Goal: Task Accomplishment & Management: Manage account settings

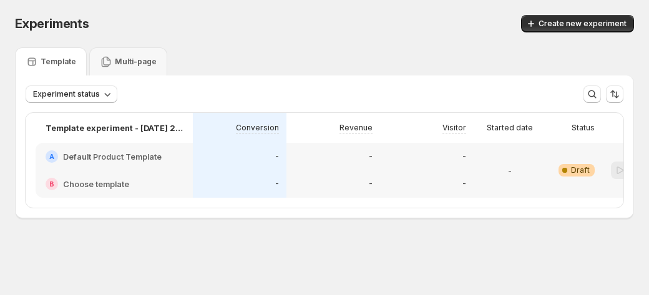
scroll to position [0, 69]
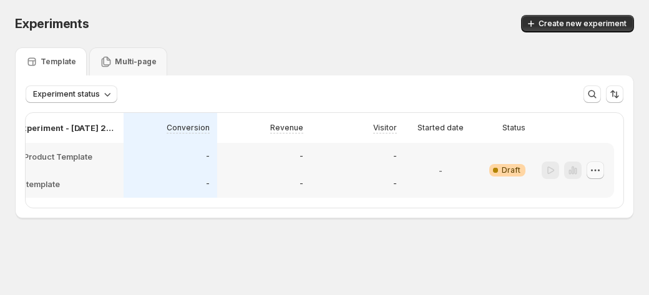
click at [589, 174] on icon "button" at bounding box center [595, 170] width 12 height 12
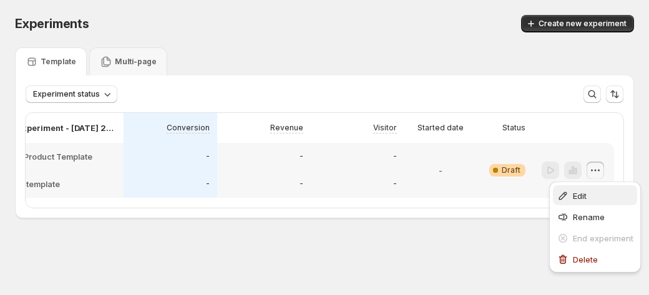
click at [578, 203] on button "Edit" at bounding box center [595, 195] width 84 height 20
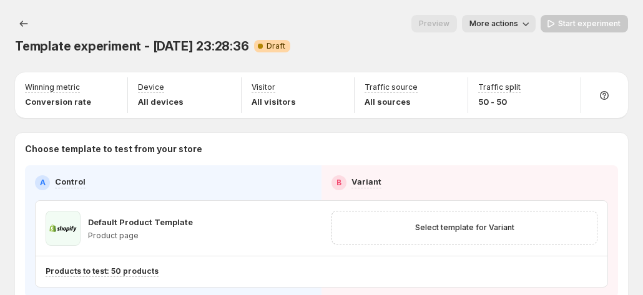
click at [514, 19] on span "More actions" at bounding box center [493, 24] width 49 height 10
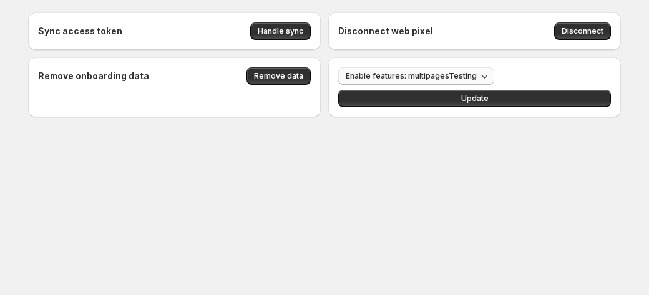
click at [402, 74] on span "Enable features: multipagesTesting" at bounding box center [411, 76] width 131 height 10
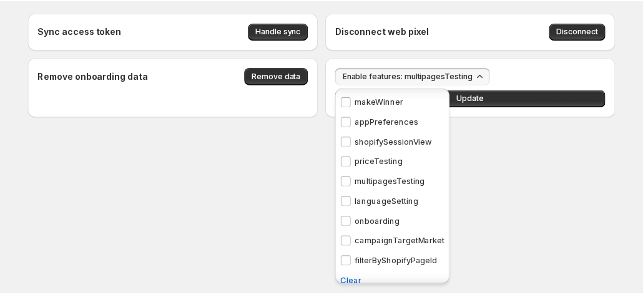
scroll to position [10, 0]
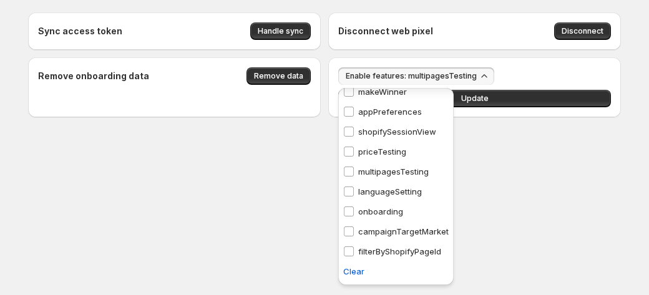
click at [529, 175] on div "Sync access token Handle sync Disconnect web pixel Disconnect Remove onboarding…" at bounding box center [324, 92] width 623 height 185
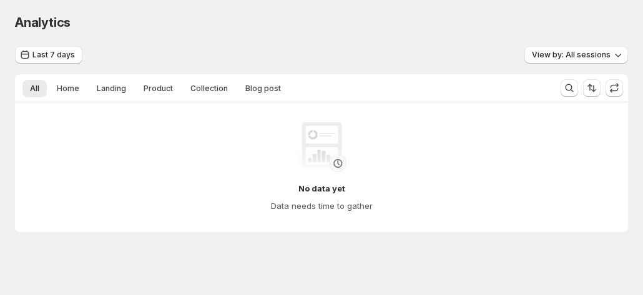
scroll to position [5, 0]
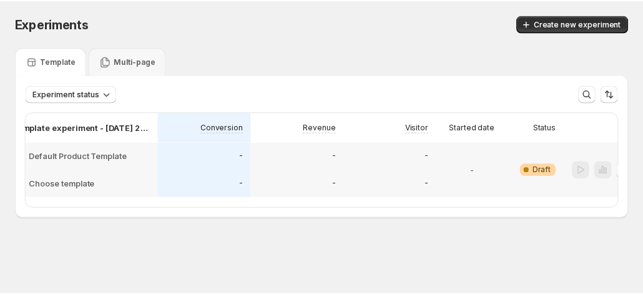
scroll to position [0, 69]
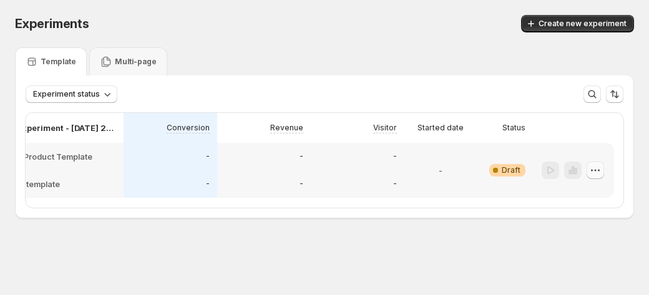
click at [597, 167] on icon "button" at bounding box center [595, 170] width 12 height 12
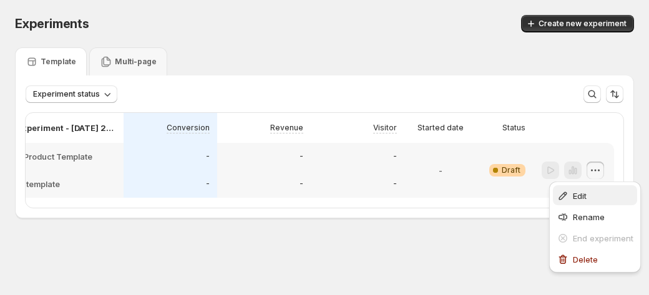
click at [564, 193] on icon "button" at bounding box center [563, 196] width 8 height 8
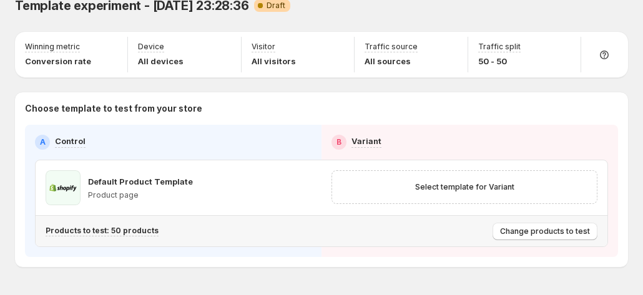
scroll to position [56, 0]
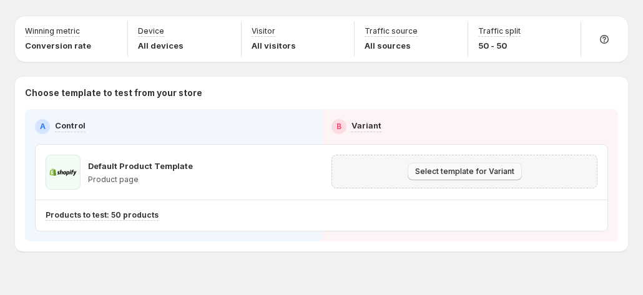
click at [471, 167] on span "Select template for Variant" at bounding box center [464, 172] width 99 height 10
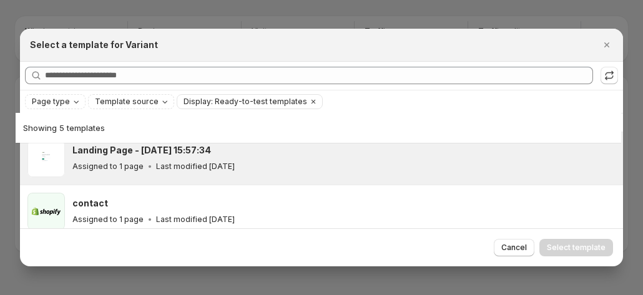
scroll to position [179, 0]
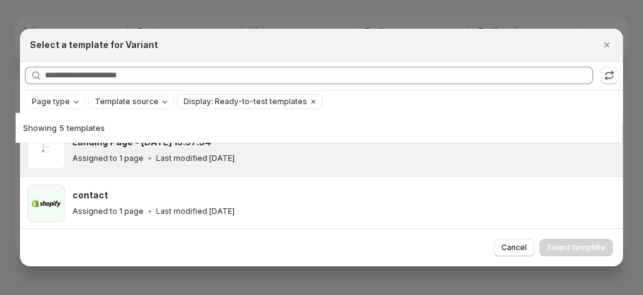
click at [205, 162] on p "Last modified [DATE]" at bounding box center [195, 159] width 79 height 10
click at [573, 245] on span "Select template" at bounding box center [576, 248] width 59 height 10
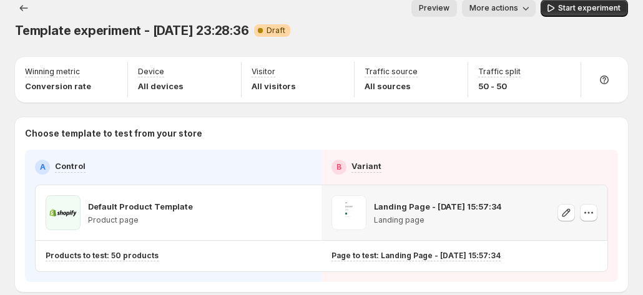
scroll to position [0, 0]
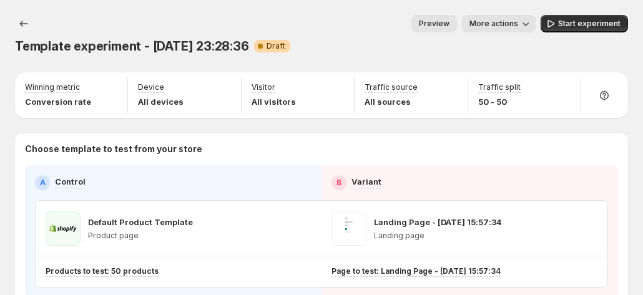
click at [529, 22] on icon "button" at bounding box center [525, 23] width 12 height 12
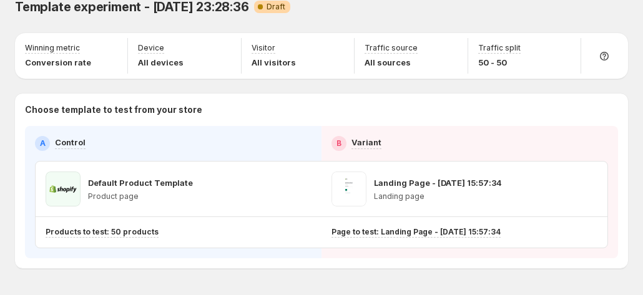
scroll to position [56, 0]
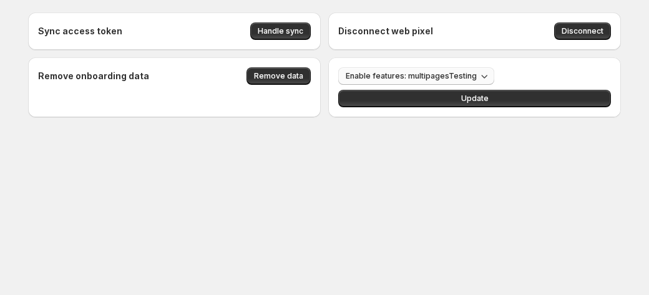
click at [393, 69] on button "Enable features: multipagesTesting" at bounding box center [416, 75] width 156 height 17
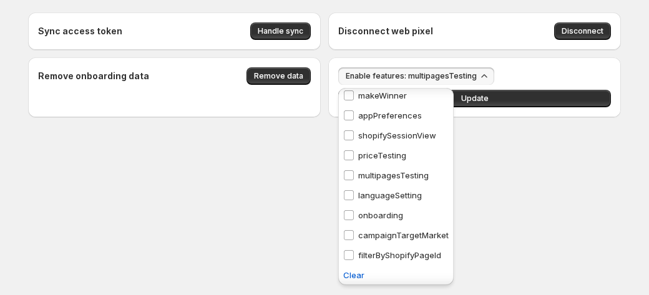
scroll to position [10, 0]
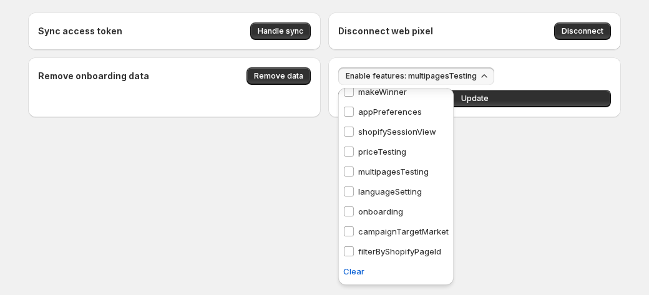
click at [533, 168] on div "Sync access token Handle sync Disconnect web pixel Disconnect Remove onboarding…" at bounding box center [324, 92] width 623 height 185
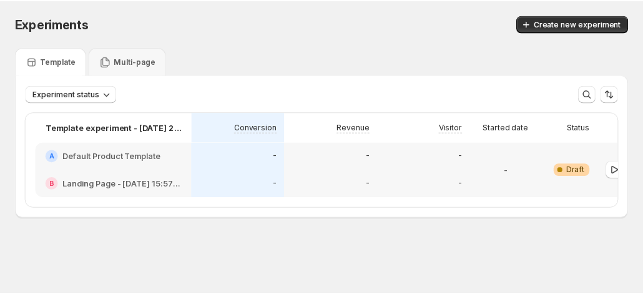
scroll to position [0, 69]
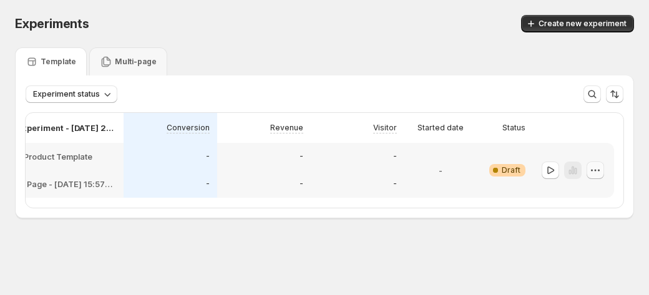
click at [595, 167] on icon "button" at bounding box center [595, 170] width 12 height 12
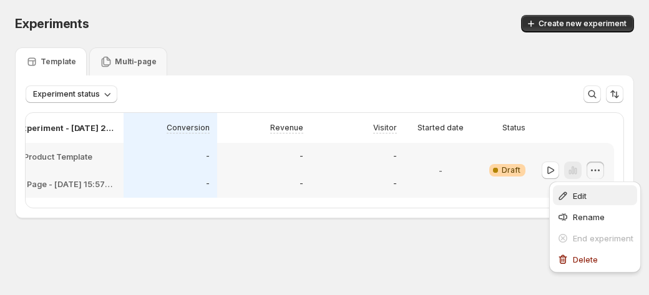
click at [574, 190] on span "Edit" at bounding box center [603, 196] width 61 height 12
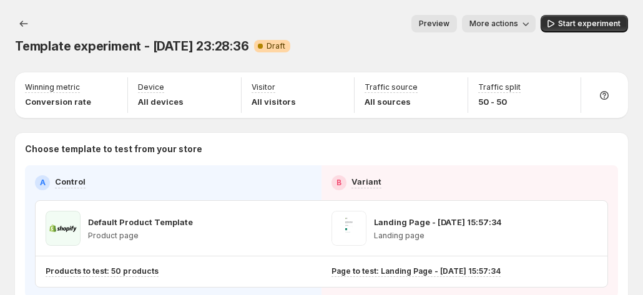
click at [502, 27] on span "More actions" at bounding box center [493, 24] width 49 height 10
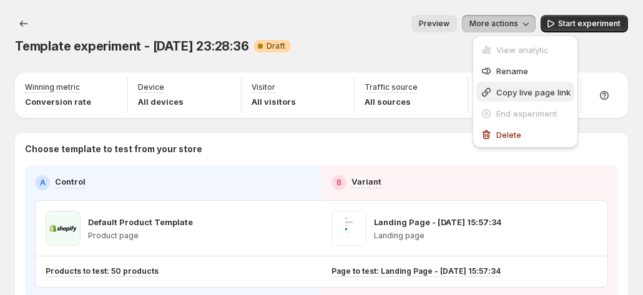
click at [509, 89] on span "Copy live page link" at bounding box center [533, 92] width 74 height 10
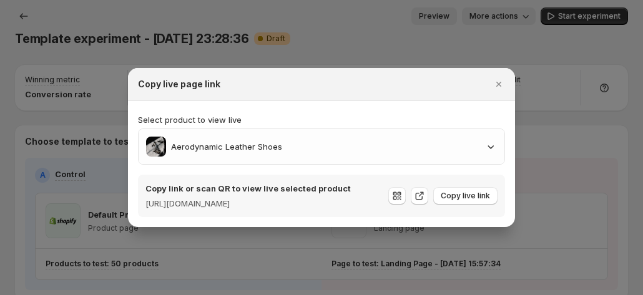
scroll to position [56, 0]
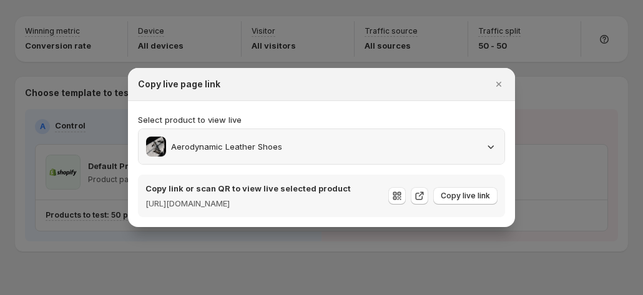
click at [409, 137] on div "Aerodynamic Leather Shoes" at bounding box center [321, 147] width 351 height 20
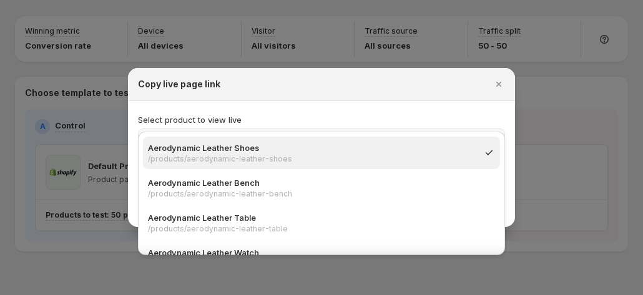
scroll to position [0, 0]
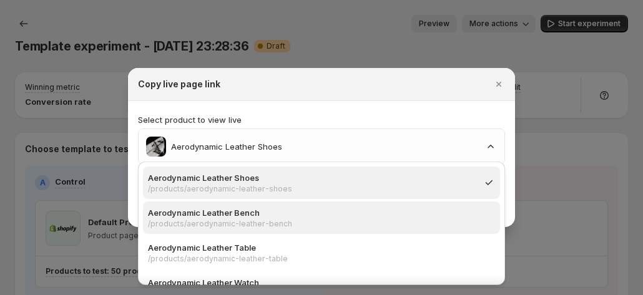
click at [303, 207] on p "Aerodynamic Leather Bench" at bounding box center [317, 213] width 339 height 12
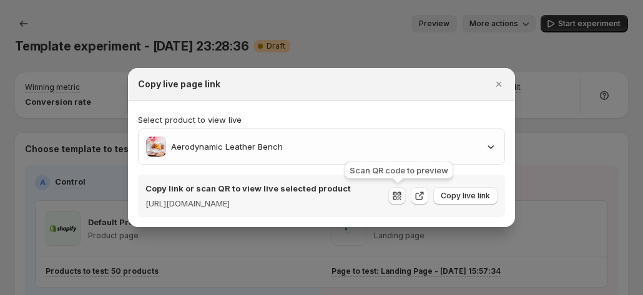
click at [401, 198] on icon ":r4b:" at bounding box center [397, 196] width 12 height 12
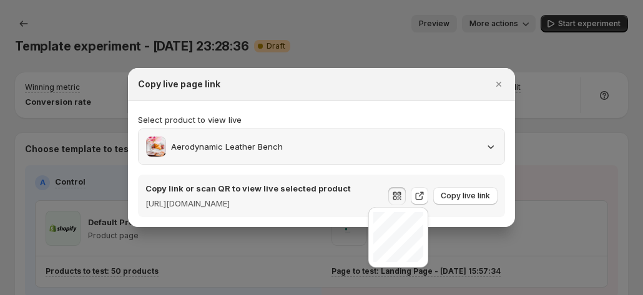
click at [287, 143] on div "Aerodynamic Leather Bench" at bounding box center [321, 147] width 351 height 20
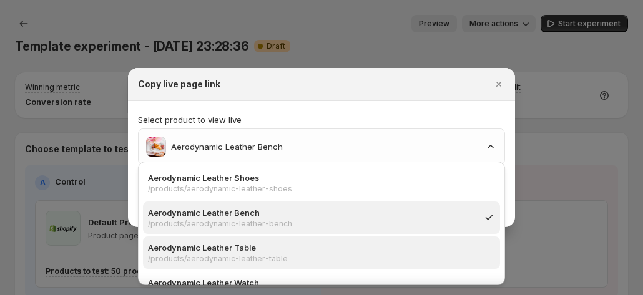
click at [248, 246] on p "Aerodynamic Leather Table" at bounding box center [317, 247] width 339 height 12
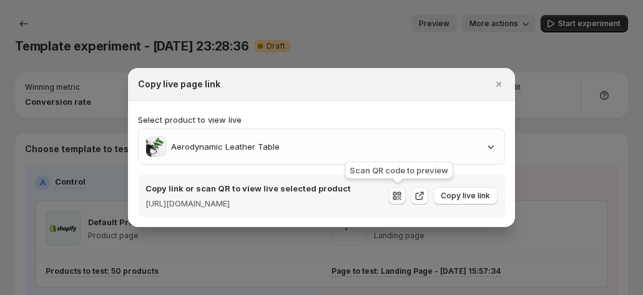
click at [397, 197] on icon ":r4b:" at bounding box center [395, 198] width 4 height 4
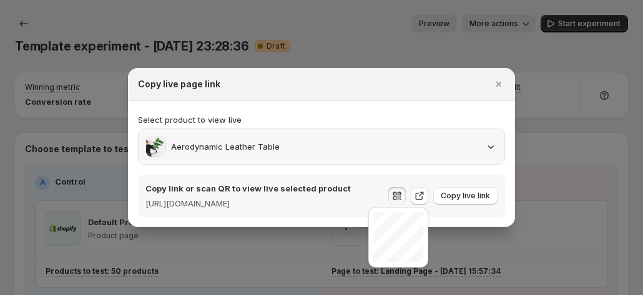
click at [272, 150] on div "Aerodynamic Leather Table" at bounding box center [213, 147] width 134 height 20
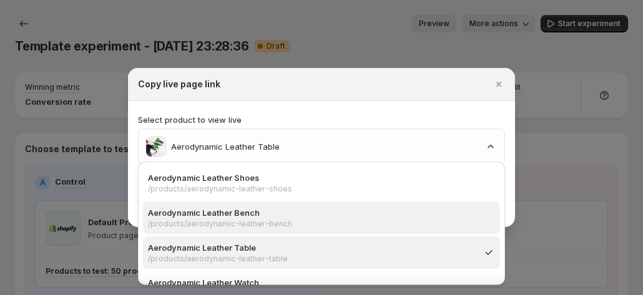
scroll to position [62, 0]
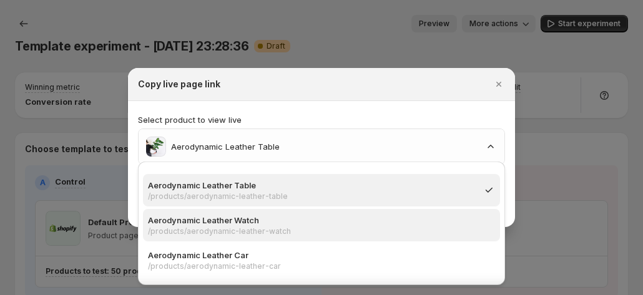
click at [202, 229] on p "/products/aerodynamic-leather-watch" at bounding box center [317, 232] width 339 height 10
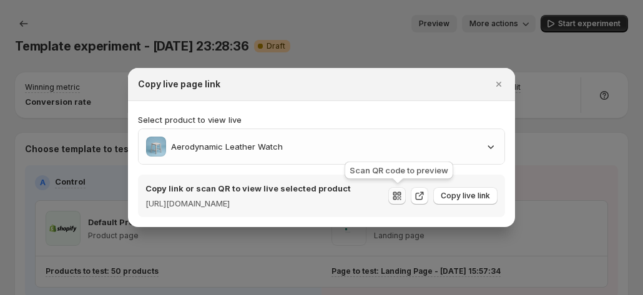
click at [391, 197] on button ":r4b:" at bounding box center [396, 195] width 17 height 17
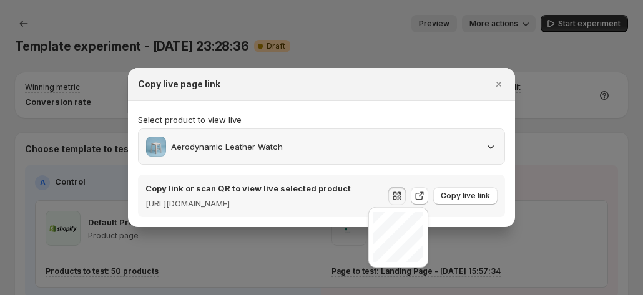
click at [193, 150] on div "Aerodynamic Leather Watch" at bounding box center [214, 147] width 137 height 20
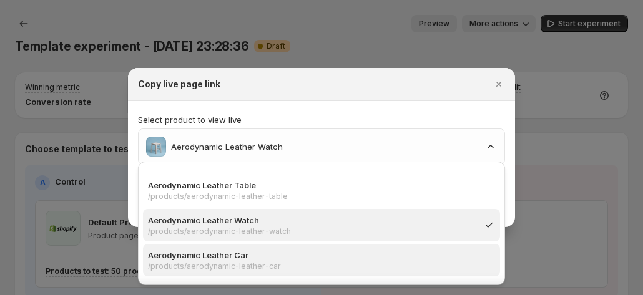
click at [217, 260] on p "Aerodynamic Leather Car" at bounding box center [317, 255] width 339 height 12
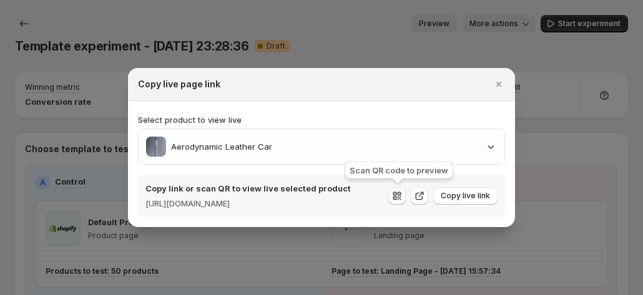
click at [396, 192] on icon ":r4b:" at bounding box center [397, 196] width 12 height 12
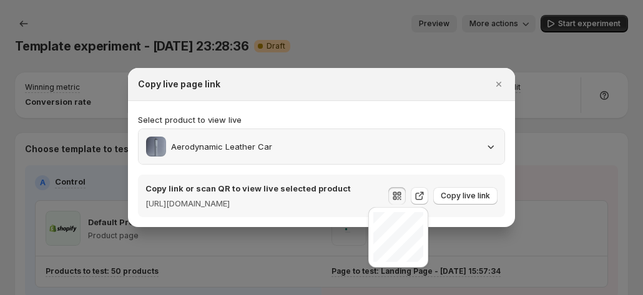
click at [273, 154] on div "Aerodynamic Leather Car" at bounding box center [322, 146] width 366 height 35
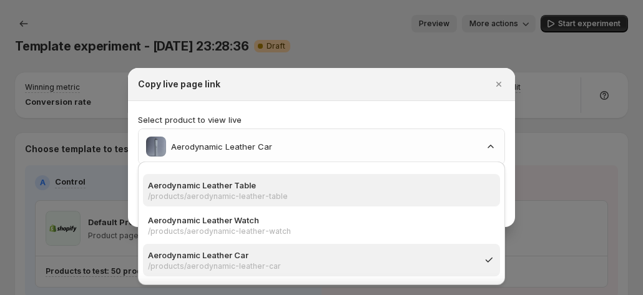
click at [248, 205] on div "Aerodynamic Leather Table /products/aerodynamic-leather-table" at bounding box center [321, 190] width 357 height 32
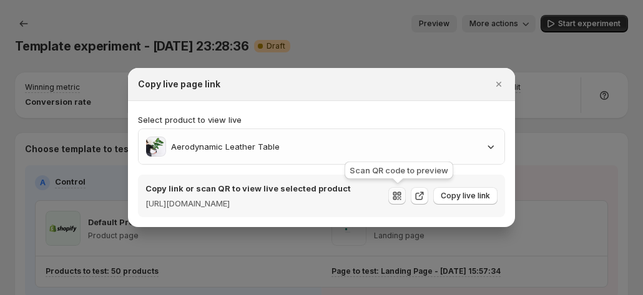
click at [395, 198] on icon ":r4b:" at bounding box center [397, 196] width 12 height 12
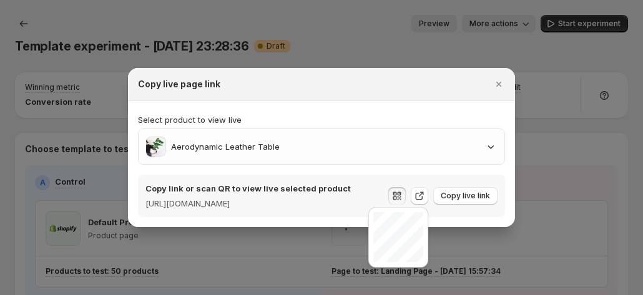
click at [352, 104] on section "Select product to view live Aerodynamic Leather Table Copy link or scan QR to v…" at bounding box center [321, 164] width 387 height 126
